Goal: Information Seeking & Learning: Learn about a topic

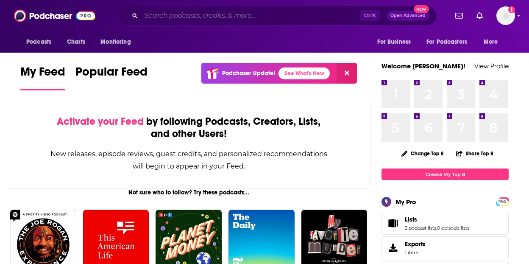
click at [282, 14] on input "Search podcasts, credits, & more..." at bounding box center [250, 16] width 219 height 14
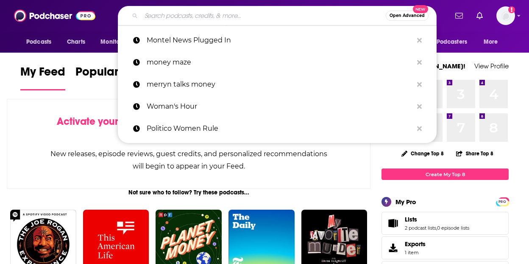
paste input "Interview with The New Forum"
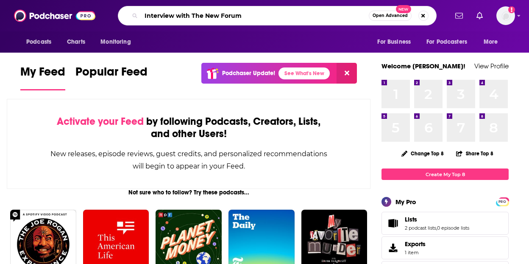
type input "Interview with The New Forum"
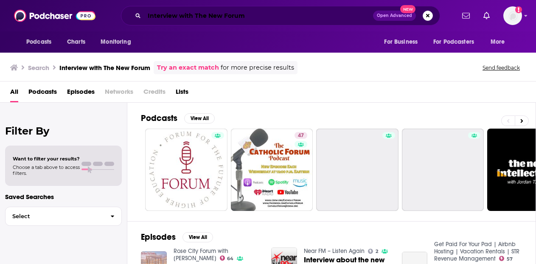
click at [159, 12] on input "Interview with The New Forum" at bounding box center [258, 16] width 229 height 14
click at [160, 12] on input "Interview with The New Forum" at bounding box center [258, 16] width 229 height 14
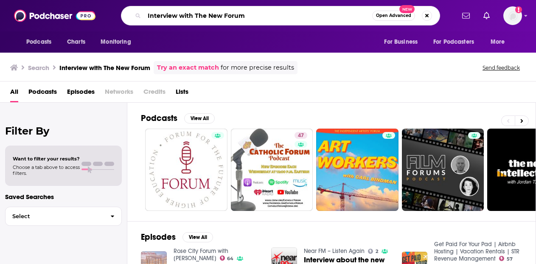
click at [160, 12] on input "Interview with The New Forum" at bounding box center [258, 16] width 228 height 14
click at [160, 11] on input "Interview with The New Forum" at bounding box center [258, 16] width 228 height 14
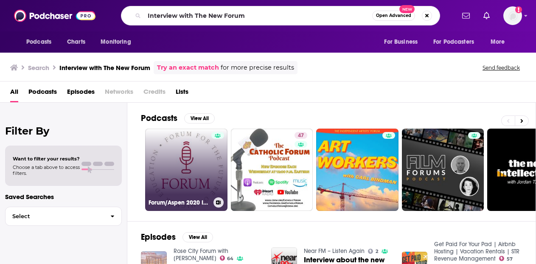
click at [199, 154] on link "Forum/Aspen 2020 Interview Series" at bounding box center [186, 169] width 82 height 82
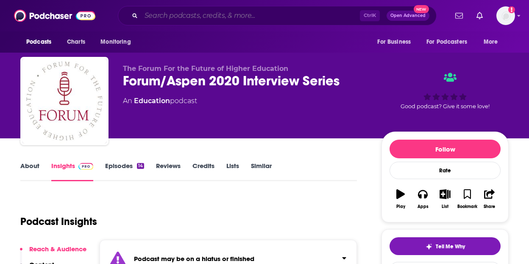
click at [209, 12] on input "Search podcasts, credits, & more..." at bounding box center [250, 16] width 219 height 14
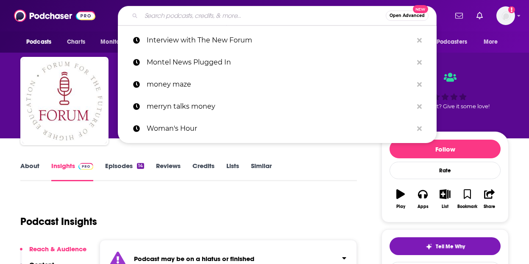
paste input "The New Forum (with ESU)"
type input "The New Forum (with ESU)"
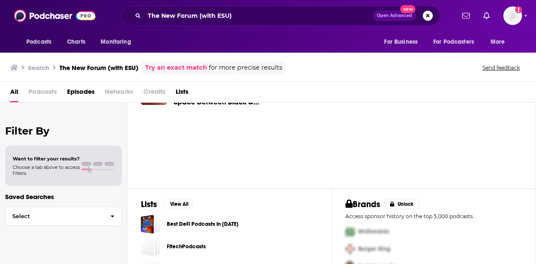
scroll to position [78, 0]
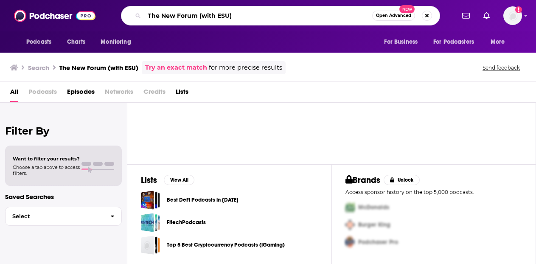
drag, startPoint x: 197, startPoint y: 15, endPoint x: 249, endPoint y: 14, distance: 52.2
click at [249, 14] on input "The New Forum (with ESU)" at bounding box center [258, 16] width 228 height 14
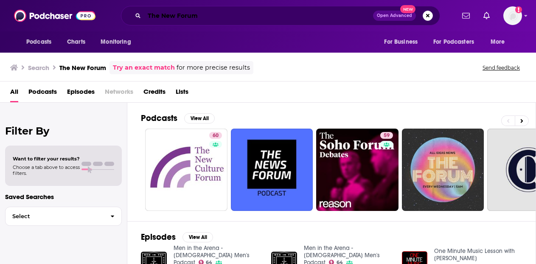
click at [188, 18] on input "The New Forum" at bounding box center [258, 16] width 229 height 14
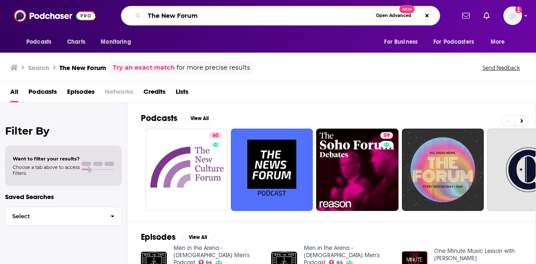
click at [188, 18] on input "The New Forum" at bounding box center [258, 16] width 228 height 14
click at [187, 18] on input "The New Forum" at bounding box center [258, 16] width 228 height 14
paste input "Interview with [PERSON_NAME] Teacher"
type input "Interview with [PERSON_NAME] Teacher"
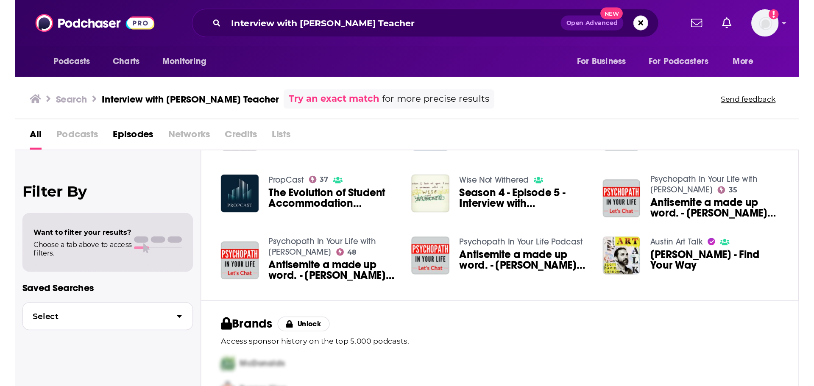
scroll to position [90, 0]
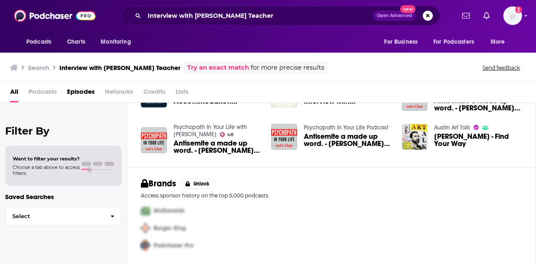
click at [48, 95] on span "Podcasts" at bounding box center [42, 93] width 28 height 17
click at [48, 90] on span "Podcasts" at bounding box center [42, 93] width 28 height 17
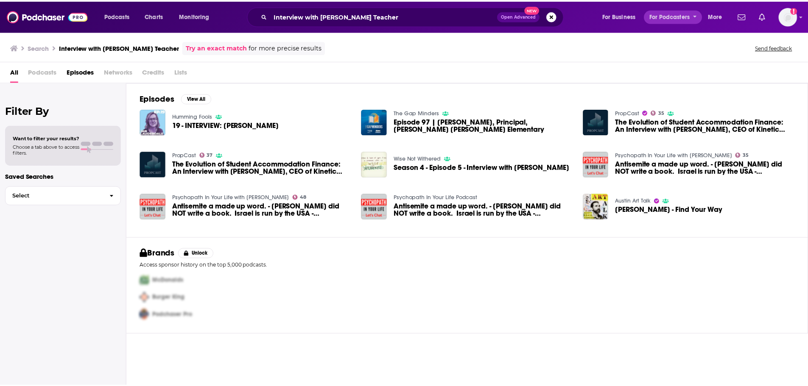
scroll to position [0, 0]
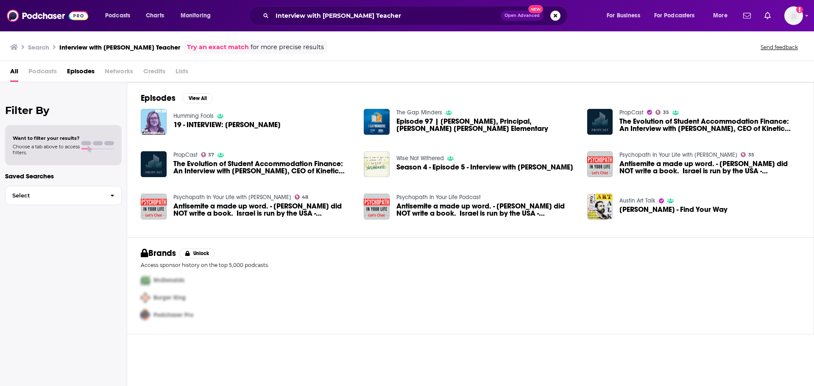
drag, startPoint x: 36, startPoint y: 61, endPoint x: 38, endPoint y: 66, distance: 5.2
click at [36, 61] on div "All Podcasts Episodes Networks Credits Lists" at bounding box center [407, 71] width 814 height 21
click at [38, 71] on span "Podcasts" at bounding box center [42, 72] width 28 height 17
click at [38, 72] on span "Podcasts" at bounding box center [42, 72] width 28 height 17
click at [66, 199] on button "Select" at bounding box center [63, 195] width 117 height 19
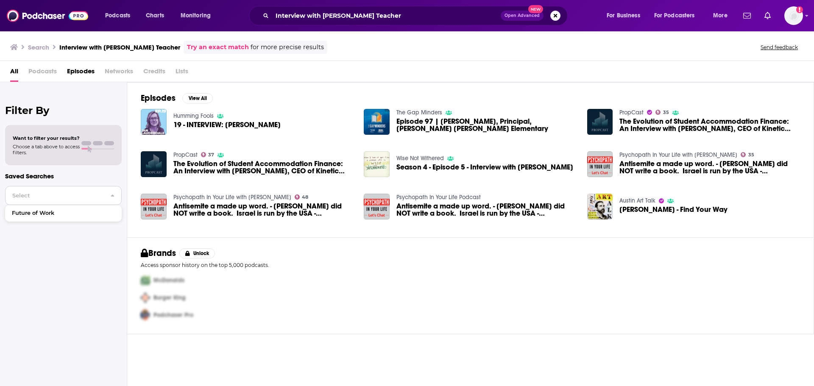
click at [66, 199] on button "Select" at bounding box center [63, 195] width 117 height 19
click at [132, 20] on button "Podcasts" at bounding box center [120, 16] width 42 height 14
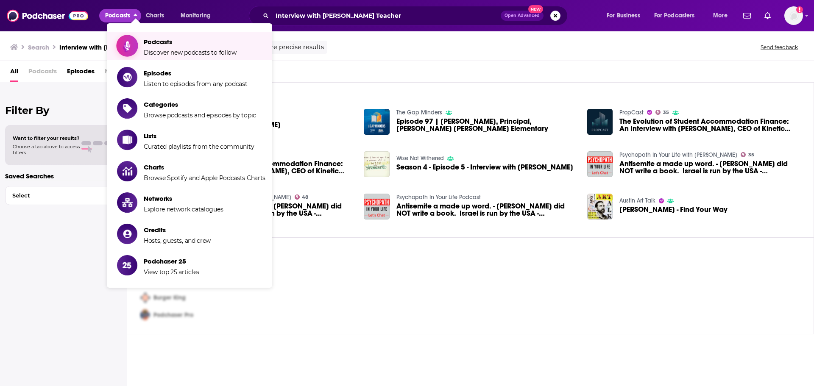
click at [156, 55] on span "Discover new podcasts to follow" at bounding box center [190, 53] width 93 height 8
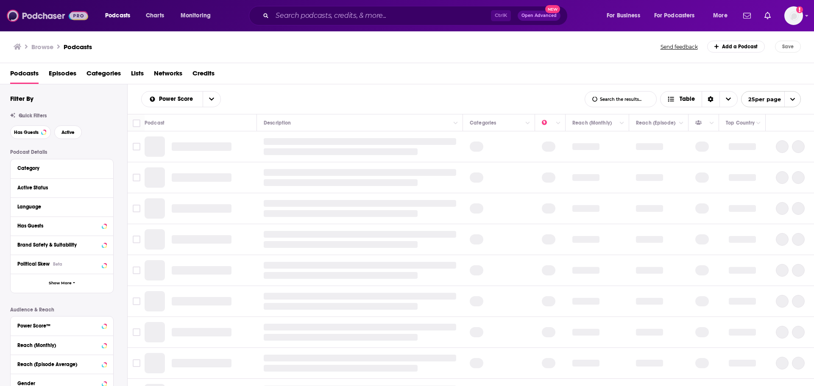
click at [80, 11] on img at bounding box center [47, 16] width 81 height 16
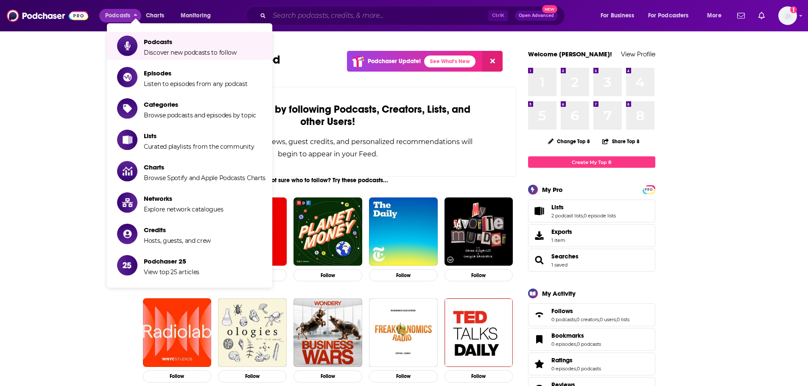
click at [340, 12] on input "Search podcasts, credits, & more..." at bounding box center [378, 16] width 219 height 14
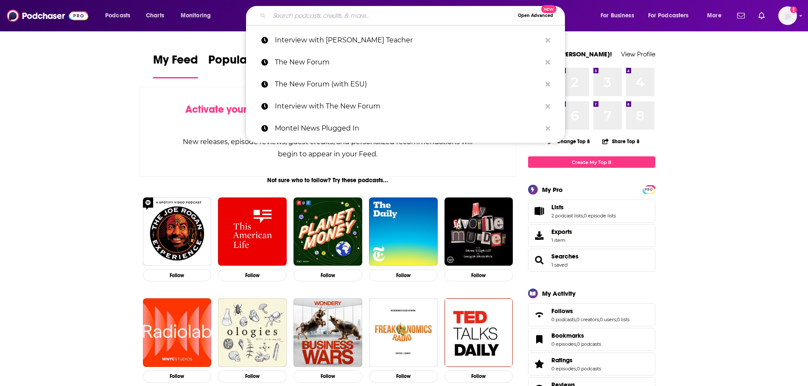
paste input "Interview with [PERSON_NAME] Teacher"
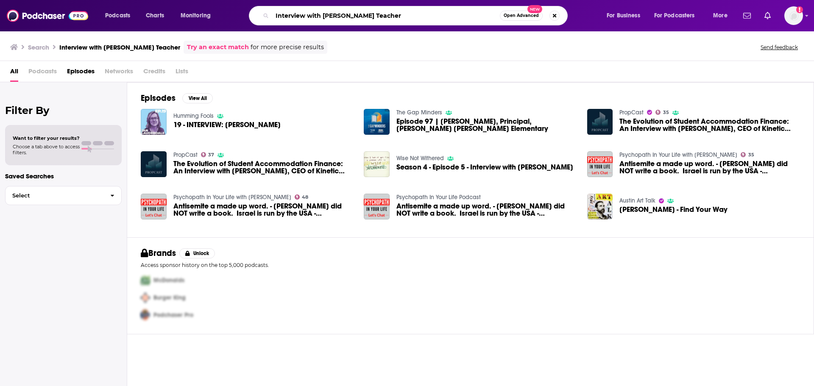
click at [307, 16] on input "Interview with [PERSON_NAME] Teacher" at bounding box center [386, 16] width 228 height 14
paste input "The Property Podcast"
type input "The Property Podcast"
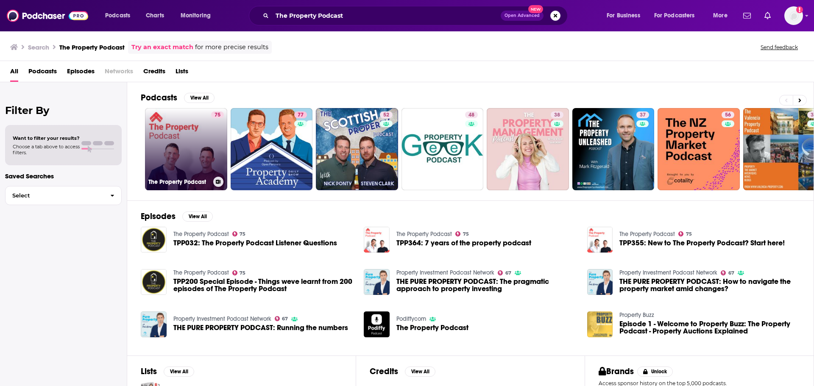
click at [171, 146] on link "75 The Property Podcast" at bounding box center [186, 149] width 82 height 82
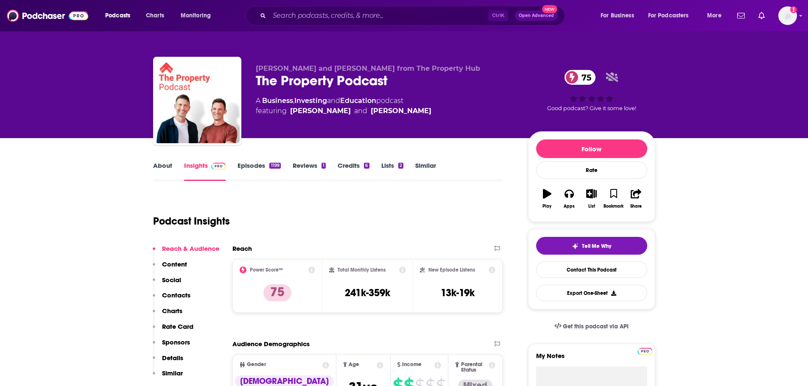
click at [310, 263] on icon at bounding box center [311, 270] width 7 height 7
click at [406, 242] on div "Podcast Insights" at bounding box center [328, 220] width 350 height 50
click at [309, 16] on input "Search podcasts, credits, & more..." at bounding box center [378, 16] width 219 height 14
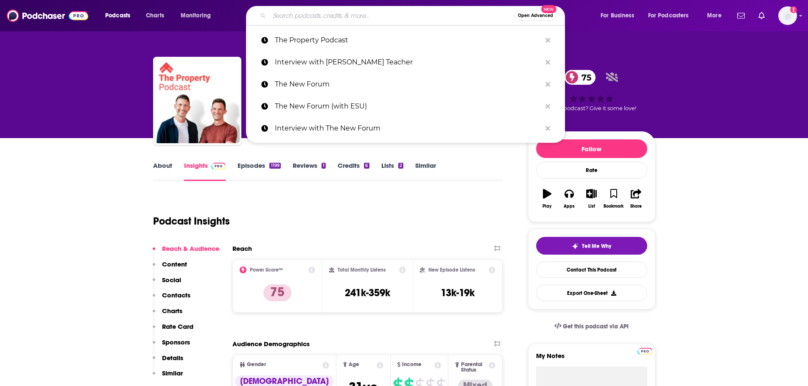
paste input "The New Forum"
type input "The New Forum"
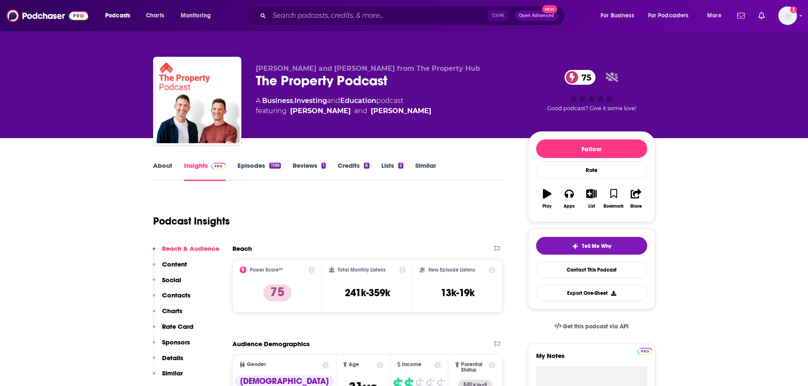
click at [313, 78] on div "The Property Podcast 75" at bounding box center [385, 81] width 259 height 17
copy div "The Property Podcast 75"
click at [301, 17] on input "Search podcasts, credits, & more..." at bounding box center [378, 16] width 219 height 14
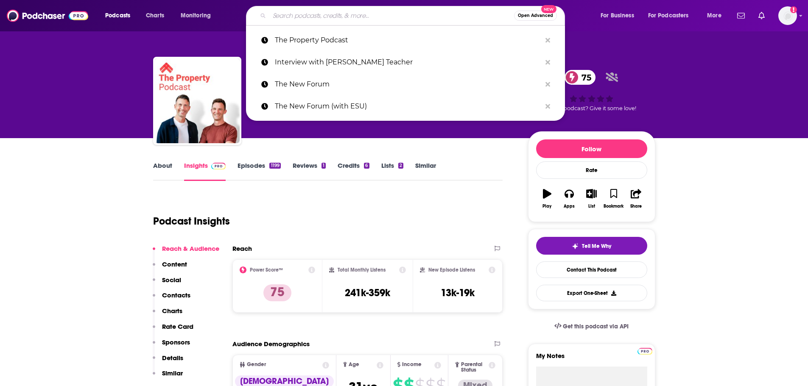
paste input "PropCast"
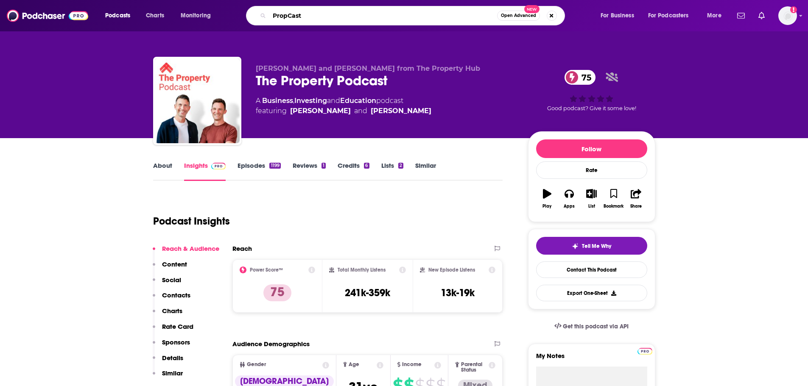
type input "PropCast"
click at [480, 18] on input "PropCast" at bounding box center [383, 16] width 228 height 14
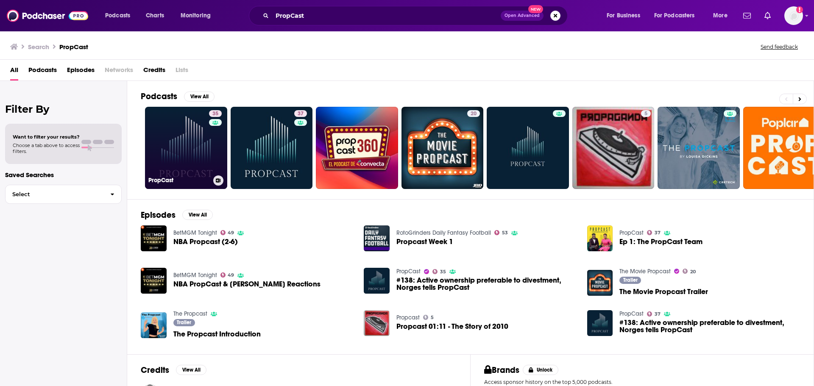
click at [193, 129] on link "35 PropCast" at bounding box center [186, 148] width 82 height 82
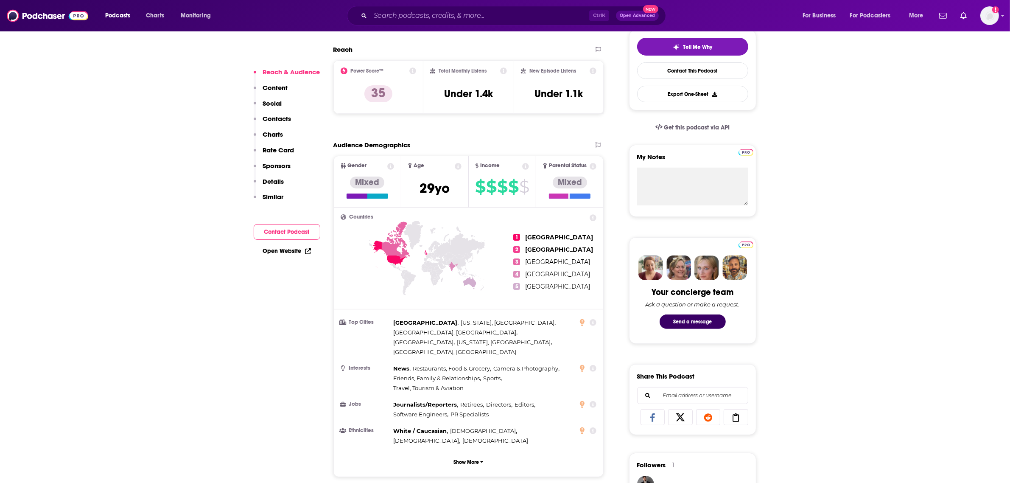
scroll to position [159, 0]
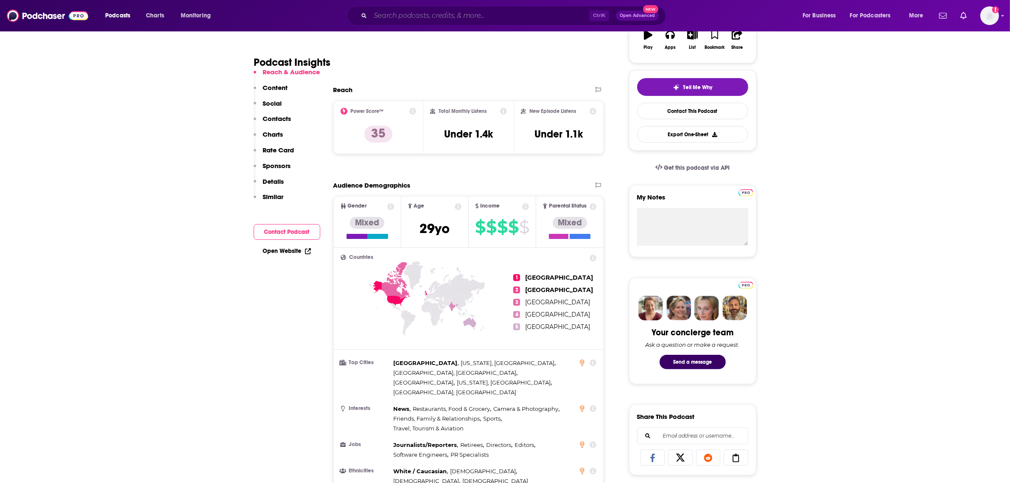
click at [457, 14] on input "Search podcasts, credits, & more..." at bounding box center [479, 16] width 219 height 14
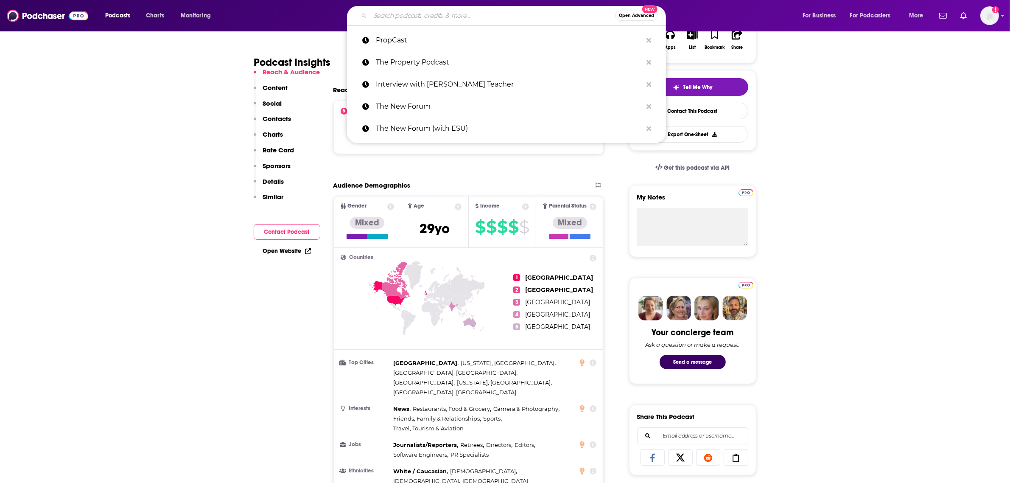
paste input "English Speaking Union"
type input "English Speaking Union"
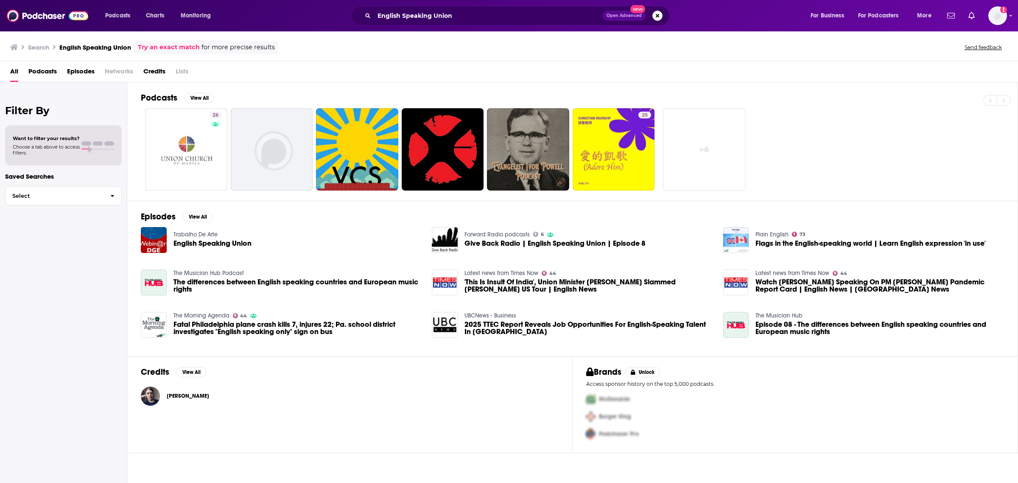
click at [421, 24] on div "English Speaking Union Open Advanced New" at bounding box center [510, 16] width 319 height 20
click at [423, 13] on input "English Speaking Union" at bounding box center [488, 16] width 229 height 14
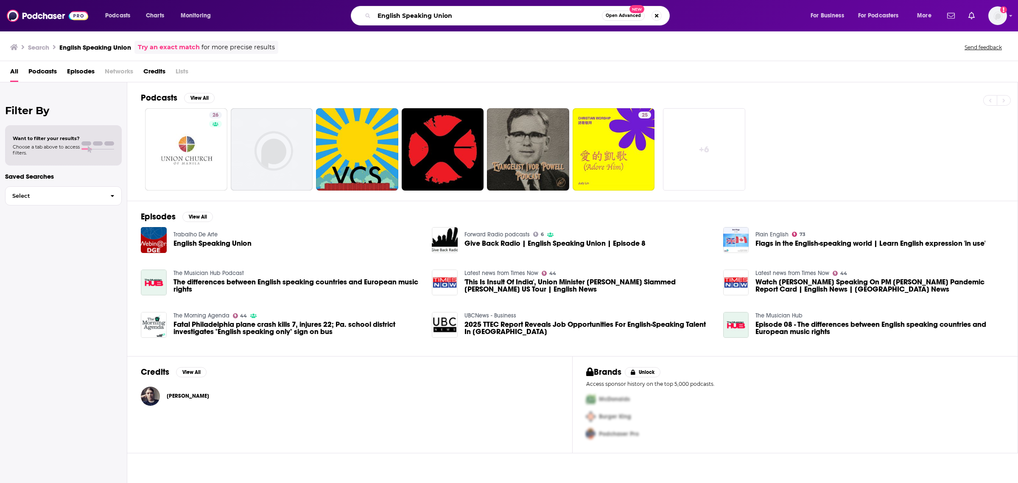
click at [423, 13] on input "English Speaking Union" at bounding box center [488, 16] width 228 height 14
click at [423, 14] on input "English Speaking Union" at bounding box center [488, 16] width 228 height 14
paste input "[PERSON_NAME]"
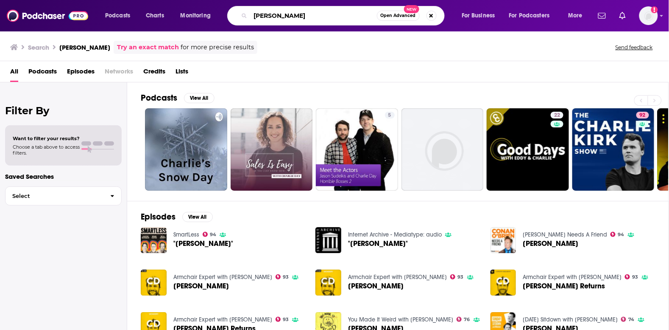
click at [265, 18] on input "[PERSON_NAME]" at bounding box center [314, 16] width 126 height 14
click at [301, 22] on div "[PERSON_NAME] Open Advanced New" at bounding box center [336, 16] width 218 height 20
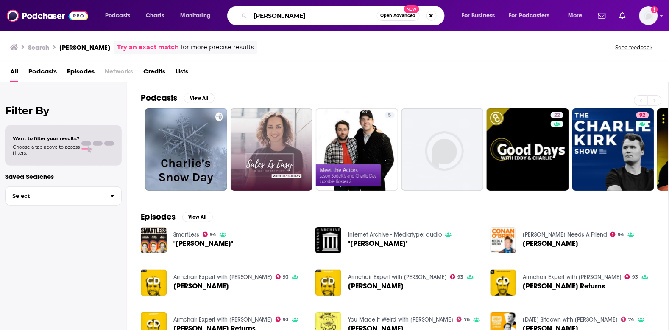
click at [301, 20] on input "[PERSON_NAME]" at bounding box center [314, 16] width 126 height 14
paste input " [PERSON_NAME] The Business Leader: This"
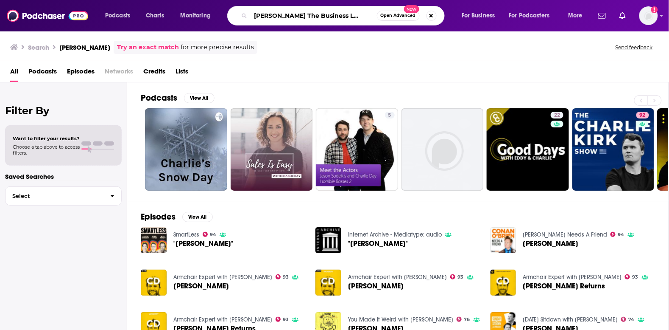
type input " [PERSON_NAME] The Business Leader"
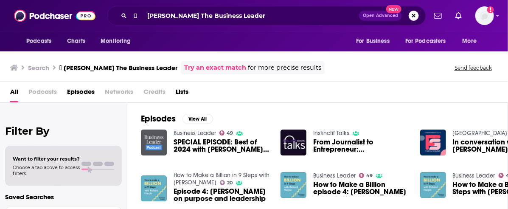
click at [156, 142] on img "SPECIAL EPISODE: Best of 2024 with Graham Ruddick, Sarah Vizard and Dougal Shaw" at bounding box center [154, 142] width 26 height 26
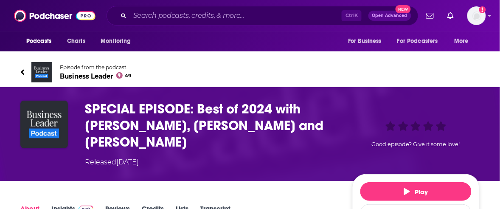
click at [64, 77] on span "Business Leader 49" at bounding box center [96, 76] width 72 height 8
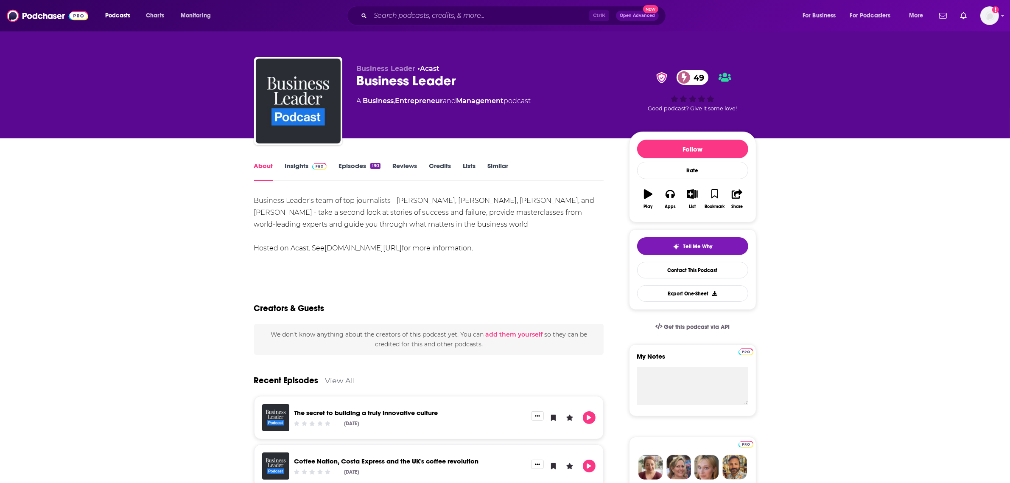
click at [293, 165] on link "Insights" at bounding box center [306, 172] width 42 height 20
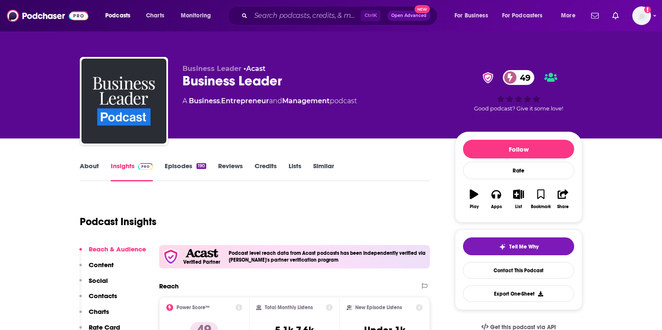
drag, startPoint x: 272, startPoint y: 6, endPoint x: 273, endPoint y: 12, distance: 5.6
click at [272, 6] on div "Ctrl K Open Advanced New" at bounding box center [332, 16] width 210 height 20
click at [274, 13] on input "Search podcasts, credits, & more..." at bounding box center [306, 16] width 110 height 14
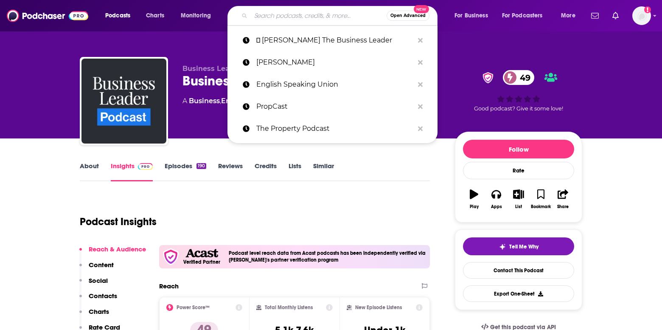
paste input " [PERSON_NAME] The Ladder:"
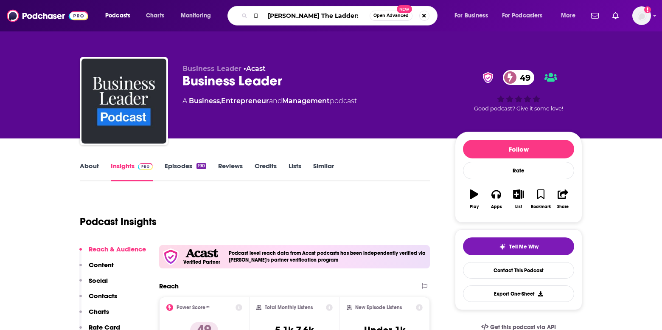
drag, startPoint x: 268, startPoint y: 17, endPoint x: 306, endPoint y: 17, distance: 37.7
click at [249, 15] on div " [PERSON_NAME] The Ladder: Open Advanced New" at bounding box center [332, 16] width 210 height 20
click at [348, 16] on input "[PERSON_NAME] The Ladder:" at bounding box center [310, 16] width 119 height 14
type input "[PERSON_NAME] The Ladder"
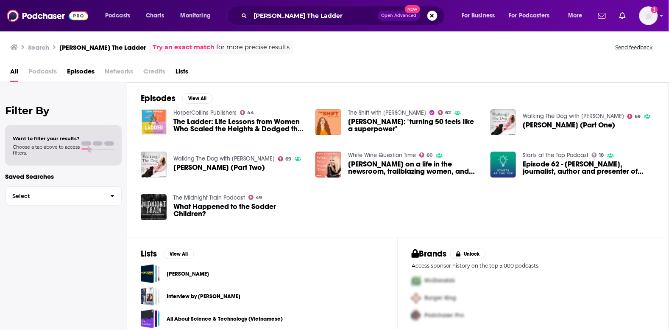
click at [155, 123] on img "The Ladder: Life Lessons from Women Who Scaled the Heights & Dodged the Snakes,…" at bounding box center [154, 122] width 26 height 26
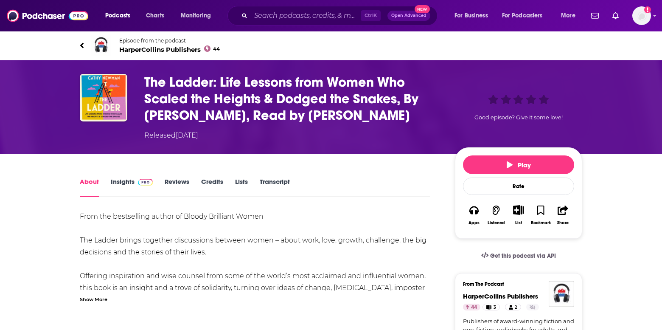
click at [140, 186] on link "Insights" at bounding box center [132, 187] width 42 height 20
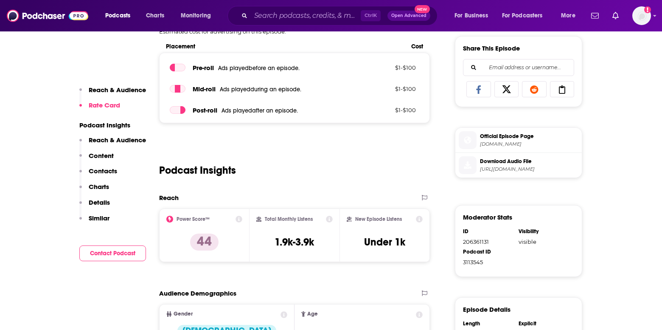
scroll to position [424, 0]
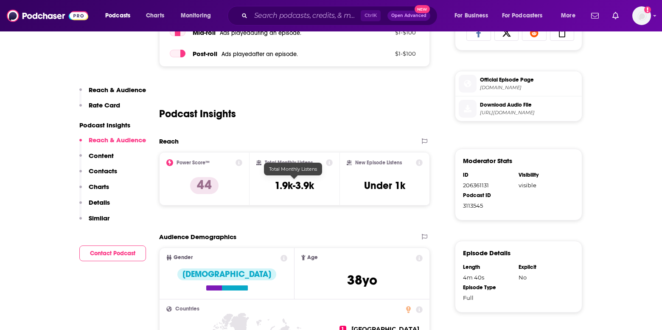
click at [283, 179] on h3 "1.9k-3.9k" at bounding box center [293, 185] width 39 height 13
click at [182, 142] on div "Reach" at bounding box center [285, 141] width 253 height 8
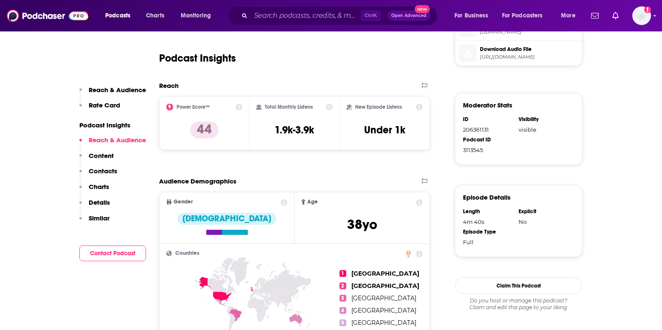
scroll to position [477, 0]
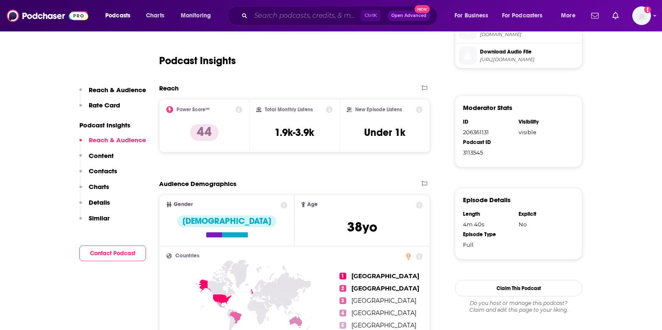
click at [301, 11] on input "Search podcasts, credits, & more..." at bounding box center [306, 16] width 110 height 14
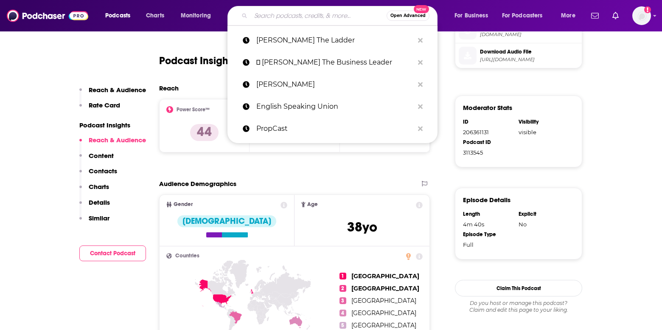
paste input "Decisions That Made Me"
type input "Decisions That Made Me"
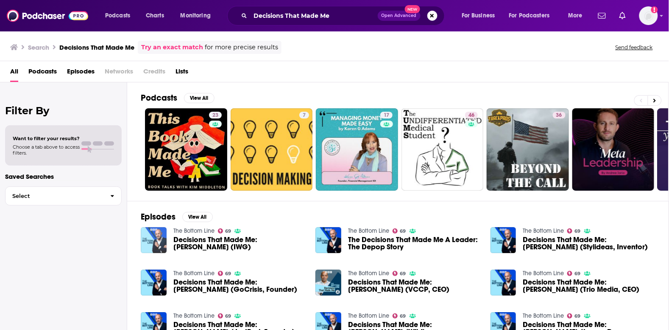
click at [153, 239] on img "Decisions That Made Me: Mark Dixon (IWG)" at bounding box center [154, 240] width 26 height 26
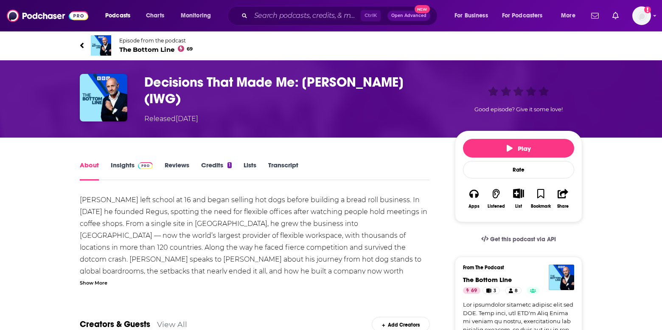
click at [128, 163] on link "Insights" at bounding box center [132, 171] width 42 height 20
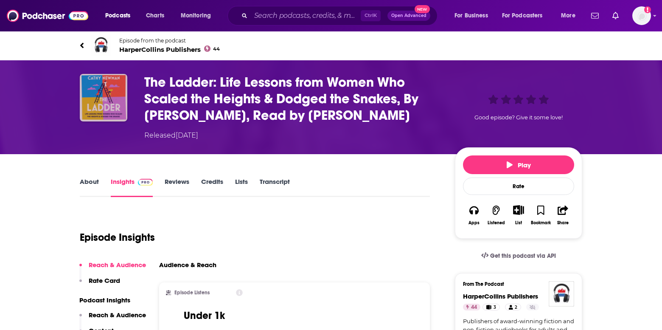
click at [100, 105] on img "The Ladder: Life Lessons from Women Who Scaled the Heights & Dodged the Snakes,…" at bounding box center [103, 97] width 47 height 47
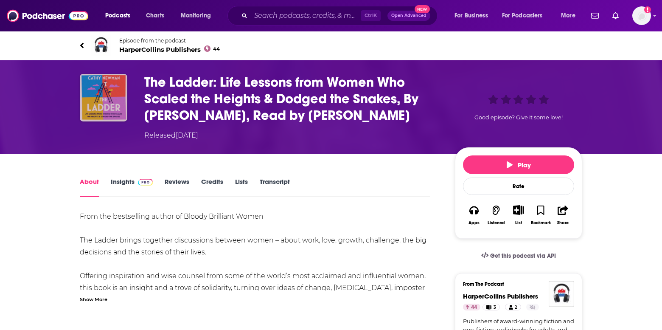
click at [103, 98] on img "The Ladder: Life Lessons from Women Who Scaled the Heights & Dodged the Snakes,…" at bounding box center [103, 97] width 47 height 47
click at [111, 87] on img "The Ladder: Life Lessons from Women Who Scaled the Heights & Dodged the Snakes,…" at bounding box center [103, 97] width 47 height 47
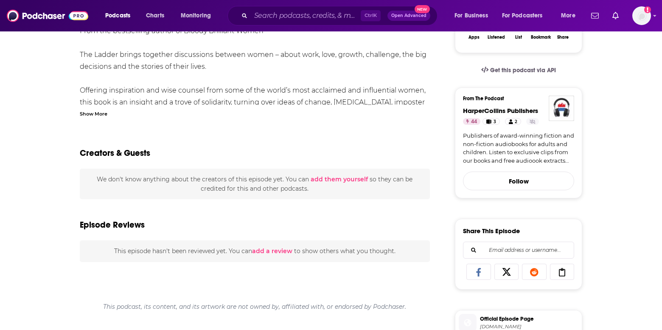
scroll to position [53, 0]
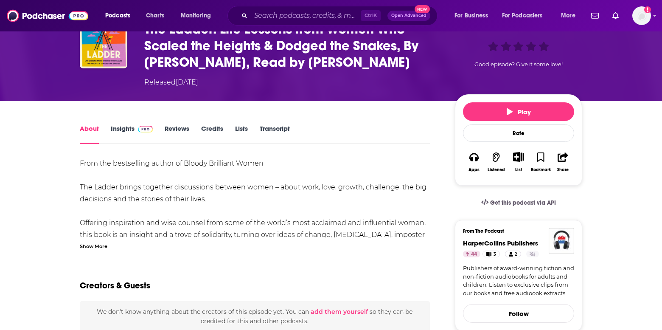
click at [181, 131] on link "Reviews" at bounding box center [177, 134] width 25 height 20
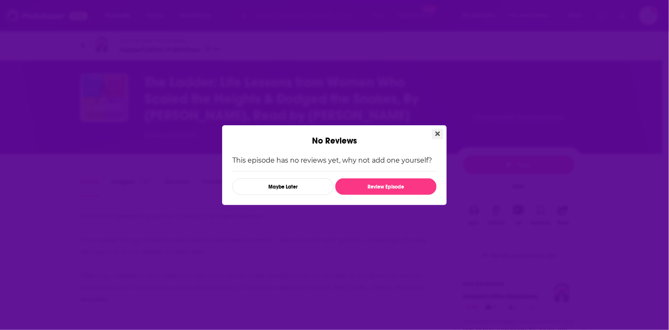
click at [438, 131] on icon "Close" at bounding box center [438, 133] width 5 height 7
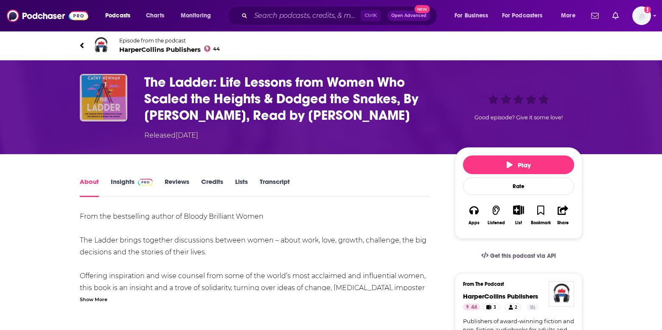
click at [117, 108] on img "The Ladder: Life Lessons from Women Who Scaled the Heights & Dodged the Snakes,…" at bounding box center [103, 97] width 47 height 47
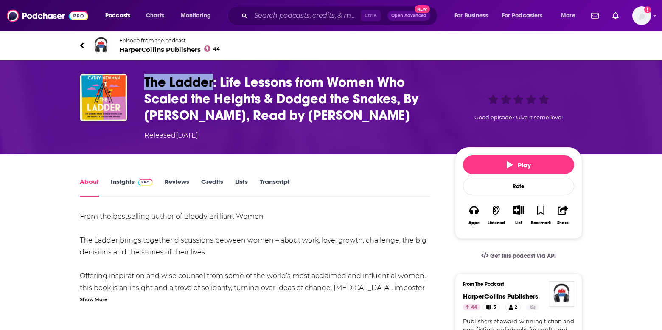
drag, startPoint x: 149, startPoint y: 77, endPoint x: 213, endPoint y: 85, distance: 64.9
click at [213, 85] on h1 "The Ladder: Life Lessons from Women Who Scaled the Heights & Dodged the Snakes,…" at bounding box center [292, 99] width 297 height 50
click at [294, 8] on div "Ctrl K Open Advanced New" at bounding box center [332, 16] width 210 height 20
click at [294, 16] on input "Search podcasts, credits, & more..." at bounding box center [306, 16] width 110 height 14
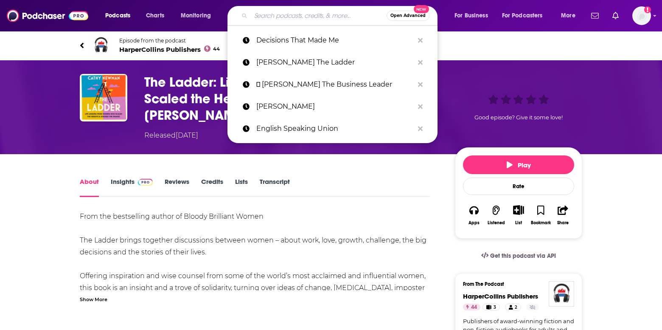
paste input "The Ladder"
type input "The Ladder"
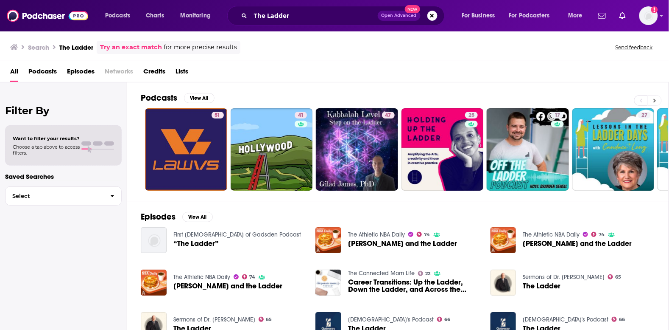
click at [529, 101] on button at bounding box center [655, 100] width 14 height 11
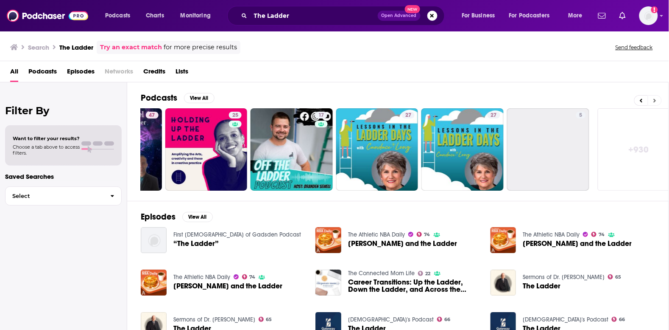
scroll to position [0, 251]
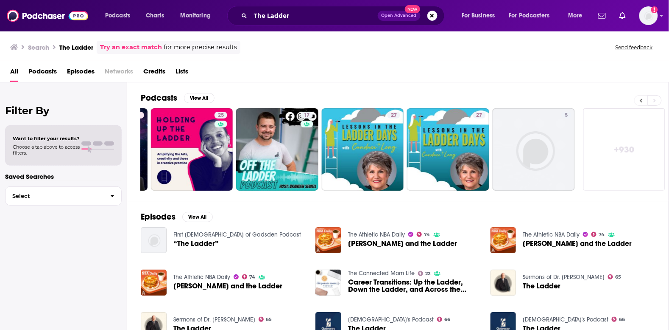
click at [529, 101] on icon at bounding box center [641, 100] width 3 height 4
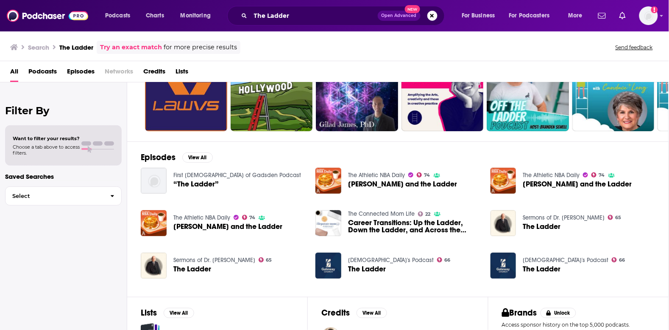
scroll to position [150, 0]
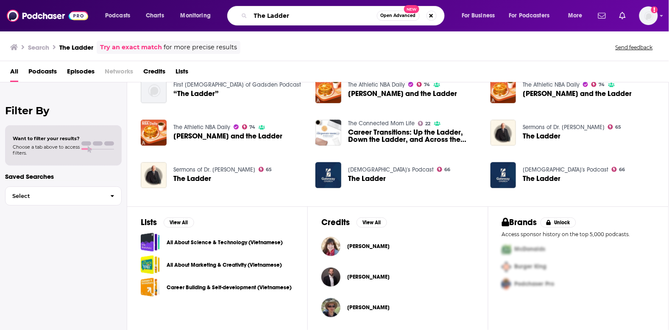
click at [327, 15] on input "The Ladder" at bounding box center [314, 16] width 126 height 14
click at [327, 16] on input "The Ladder" at bounding box center [314, 16] width 126 height 14
click at [325, 16] on input "The Ladder" at bounding box center [314, 16] width 126 height 14
click at [297, 13] on input "The Ladder" at bounding box center [314, 16] width 126 height 14
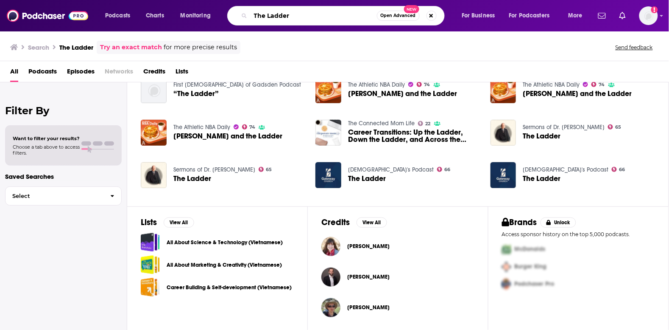
click at [296, 13] on input "The Ladder" at bounding box center [314, 16] width 126 height 14
click at [245, 18] on div "The Ladder Open Advanced New" at bounding box center [336, 16] width 218 height 20
drag, startPoint x: 266, startPoint y: 17, endPoint x: 302, endPoint y: 20, distance: 35.8
click at [302, 20] on input "The Ladder" at bounding box center [314, 16] width 126 height 14
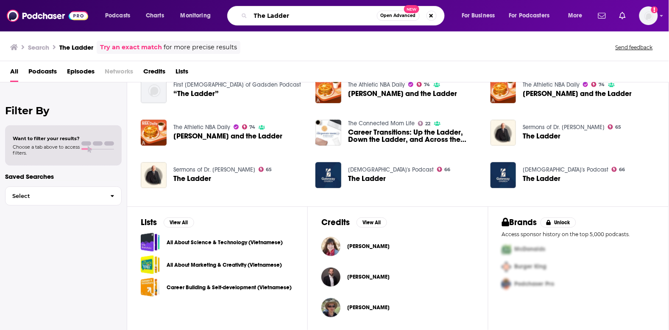
paste input "• [PERSON_NAME]"
drag, startPoint x: 270, startPoint y: 20, endPoint x: 253, endPoint y: 18, distance: 17.0
click at [253, 18] on input "• [PERSON_NAME] The Ladder" at bounding box center [314, 16] width 126 height 14
click at [355, 14] on input "[PERSON_NAME] The Ladder" at bounding box center [314, 16] width 126 height 14
type input "[PERSON_NAME] The Ladder"
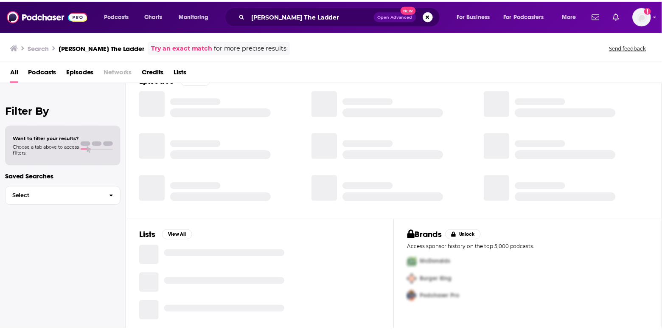
scroll to position [7, 0]
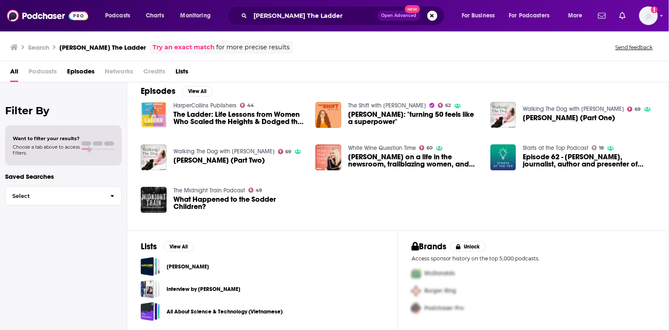
click at [159, 108] on img "The Ladder: Life Lessons from Women Who Scaled the Heights & Dodged the Snakes,…" at bounding box center [154, 115] width 26 height 26
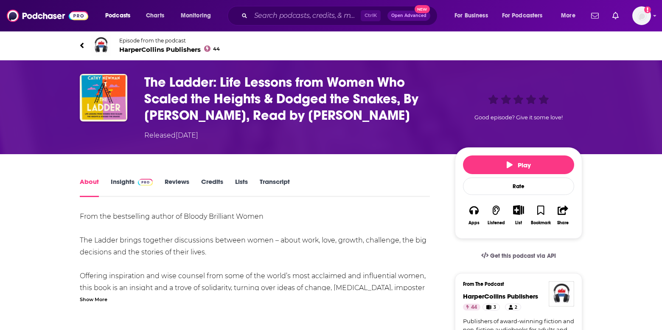
click at [161, 42] on span "Episode from the podcast" at bounding box center [169, 40] width 101 height 6
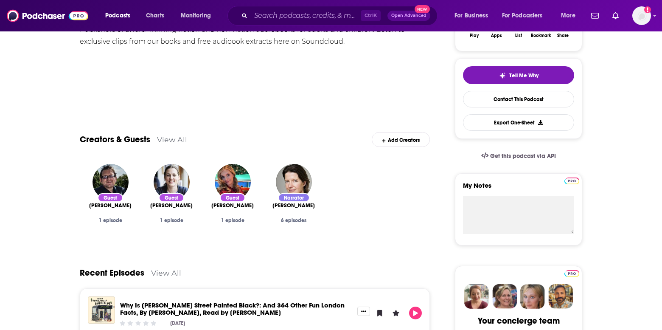
scroll to position [53, 0]
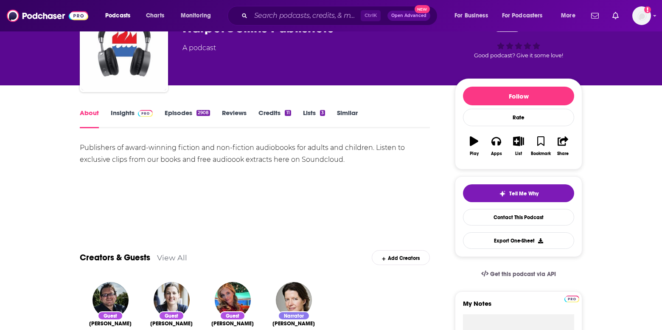
click at [119, 118] on link "Insights" at bounding box center [132, 119] width 42 height 20
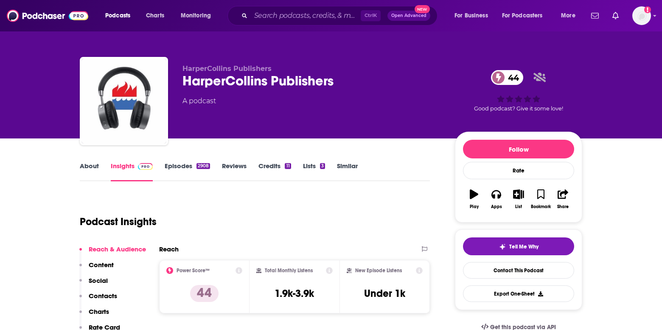
scroll to position [212, 0]
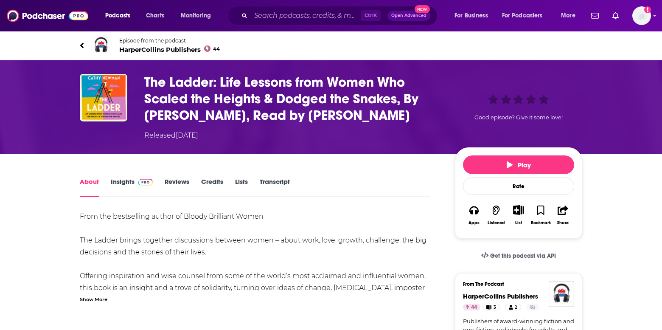
click at [297, 8] on div "Ctrl K Open Advanced New" at bounding box center [332, 16] width 210 height 20
click at [296, 13] on input "Search podcasts, credits, & more..." at bounding box center [306, 16] width 110 height 14
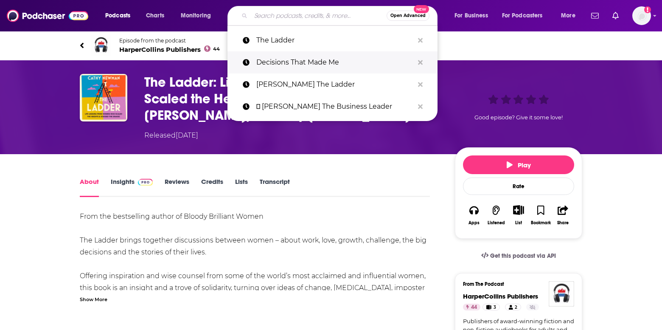
click at [302, 52] on p "Decisions That Made Me" at bounding box center [334, 62] width 157 height 22
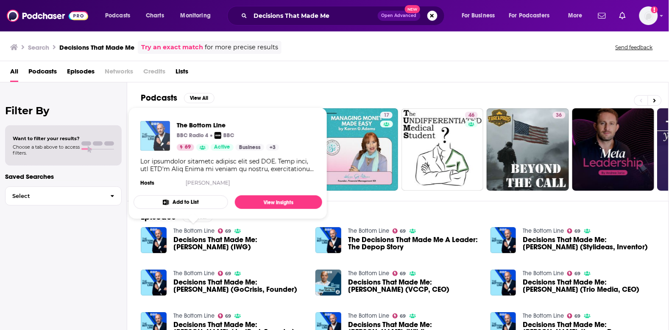
click at [163, 132] on img "The Bottom Line" at bounding box center [155, 136] width 30 height 30
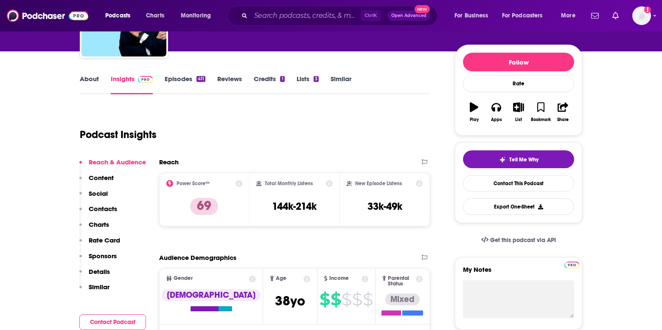
scroll to position [106, 0]
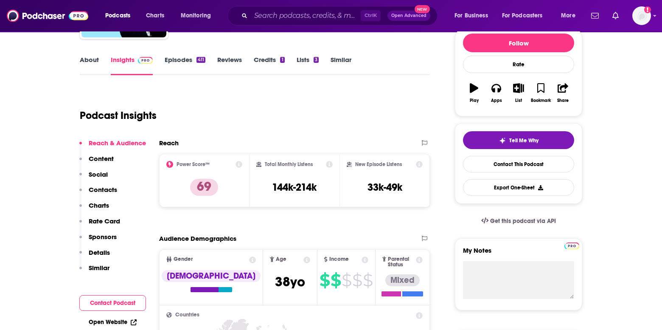
click at [265, 190] on div "Total Monthly Listens 144k-214k" at bounding box center [294, 180] width 77 height 39
drag, startPoint x: 266, startPoint y: 188, endPoint x: 293, endPoint y: 190, distance: 27.2
click at [293, 190] on div "Total Monthly Listens 144k-214k" at bounding box center [294, 180] width 77 height 39
click at [297, 195] on div "Total Monthly Listens 144k-214k" at bounding box center [294, 180] width 77 height 39
drag, startPoint x: 297, startPoint y: 187, endPoint x: 316, endPoint y: 187, distance: 19.5
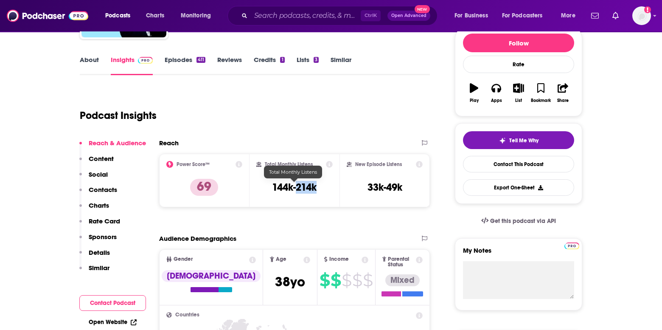
click at [316, 187] on h3 "144k-214k" at bounding box center [294, 187] width 45 height 13
copy h3 "214k"
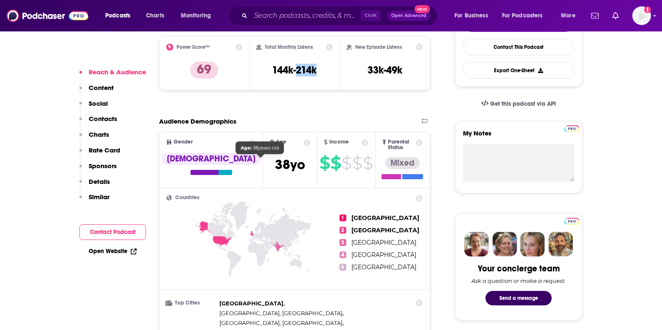
scroll to position [265, 0]
